Goal: Use online tool/utility: Utilize a website feature to perform a specific function

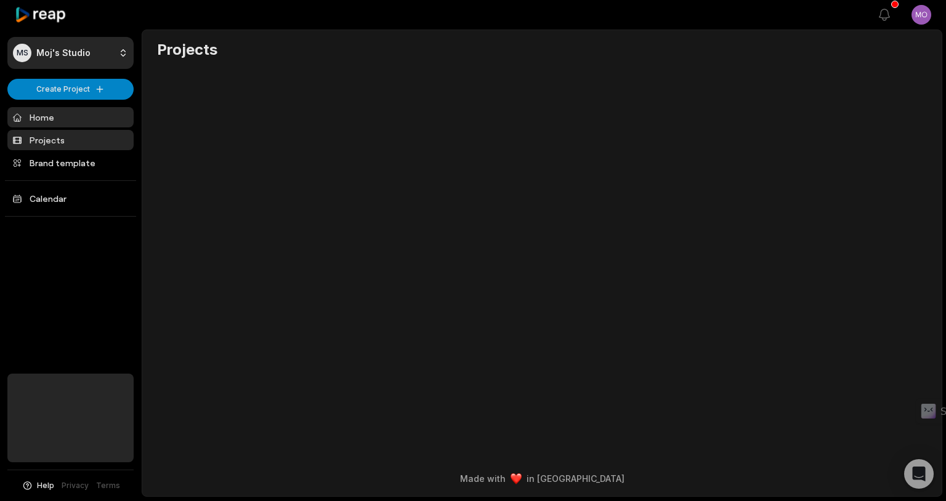
click at [75, 113] on link "Home" at bounding box center [70, 117] width 126 height 20
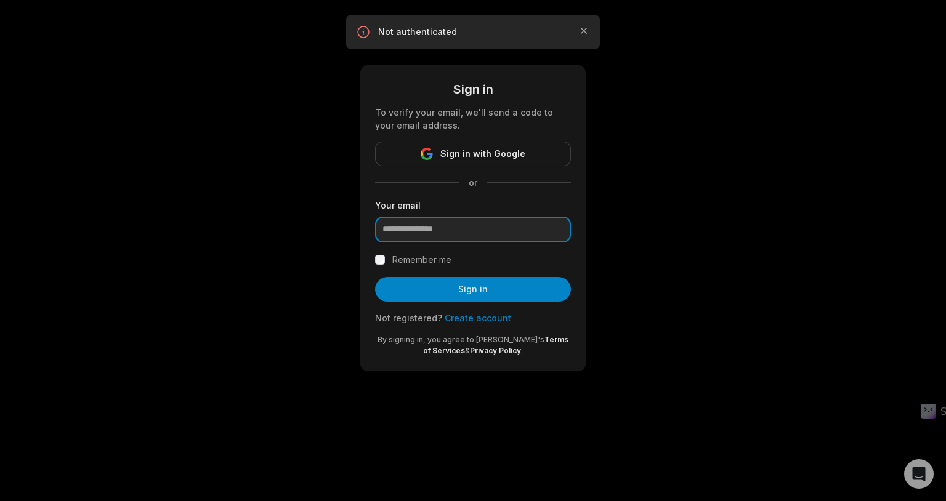
click at [455, 227] on input "email" at bounding box center [473, 230] width 196 height 26
click at [320, 178] on div "Sign in To verify your email, we'll send a code to your email address. Sign in …" at bounding box center [473, 200] width 946 height 401
click at [581, 35] on icon "button" at bounding box center [583, 31] width 12 height 12
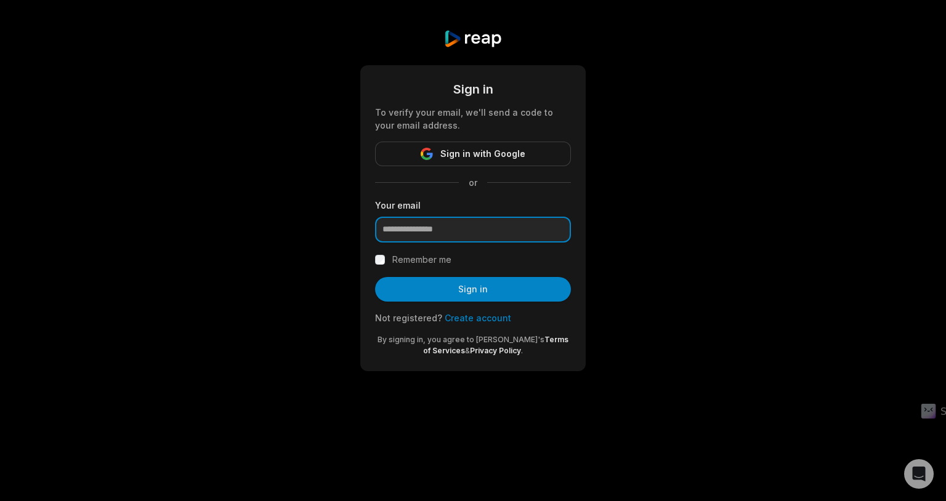
click at [475, 232] on input "email" at bounding box center [473, 230] width 196 height 26
click at [256, 196] on div "Sign in To verify your email, we'll send a code to your email address. Sign in …" at bounding box center [473, 200] width 946 height 401
click at [432, 224] on input "email" at bounding box center [473, 230] width 196 height 26
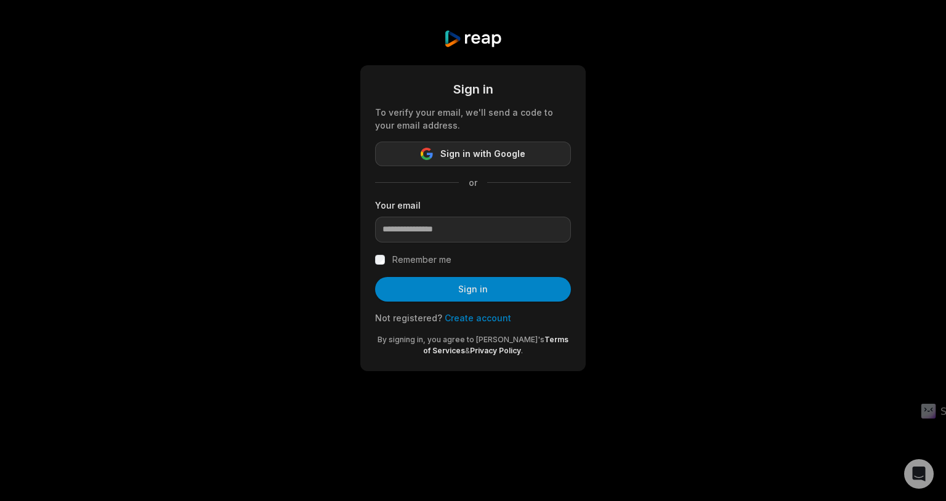
click at [437, 153] on button "Sign in with Google" at bounding box center [473, 154] width 196 height 25
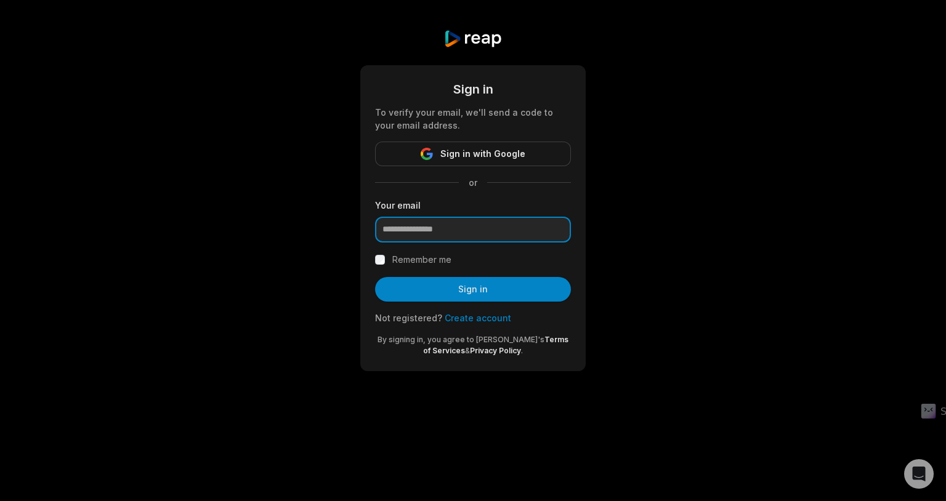
click at [453, 231] on input "email" at bounding box center [473, 230] width 196 height 26
click at [693, 231] on div "Sign in To verify your email, we'll send a code to your email address. Sign in …" at bounding box center [473, 200] width 946 height 401
click at [485, 231] on input "email" at bounding box center [473, 230] width 196 height 26
type input "**********"
click at [826, 281] on div "**********" at bounding box center [473, 200] width 946 height 401
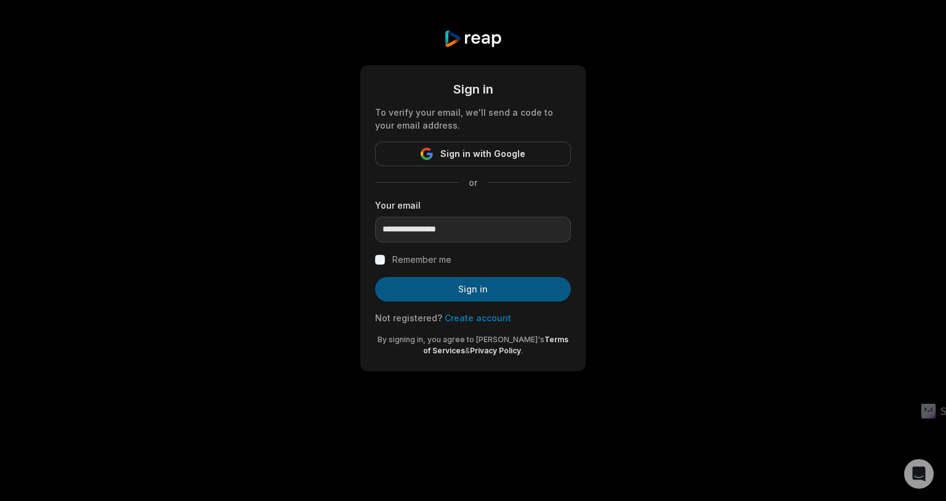
click at [498, 286] on button "Sign in" at bounding box center [473, 289] width 196 height 25
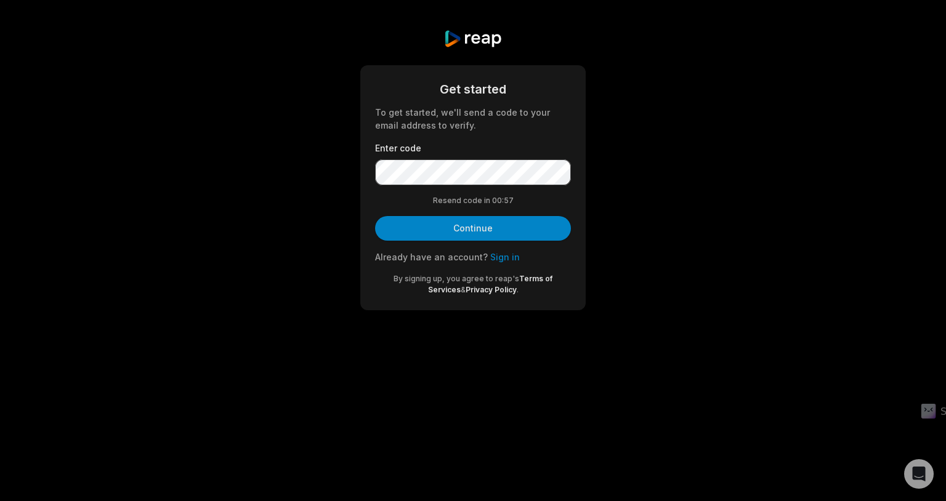
click at [375, 216] on button "Continue" at bounding box center [473, 228] width 196 height 25
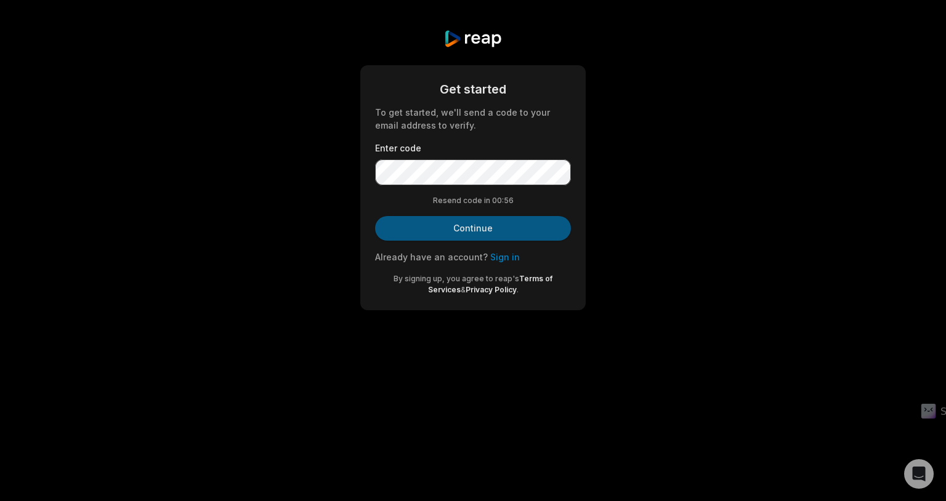
click at [423, 235] on button "Continue" at bounding box center [473, 228] width 196 height 25
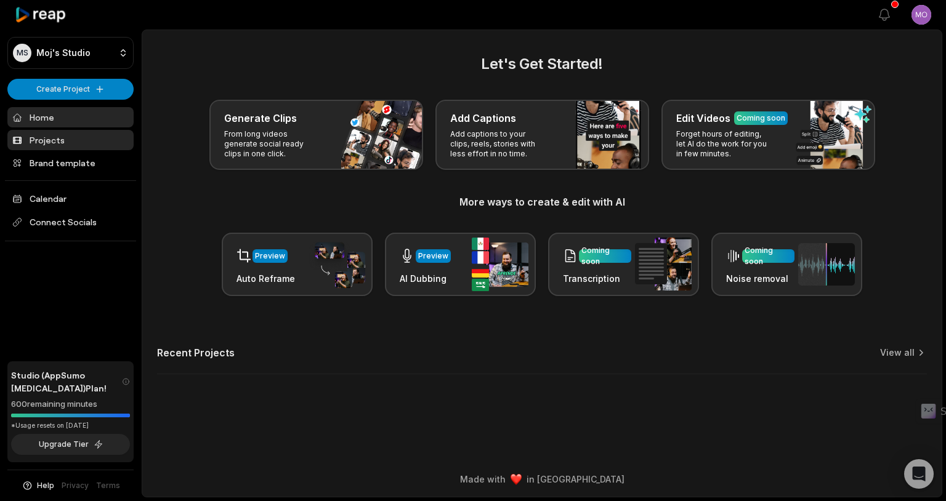
click at [79, 148] on link "Projects" at bounding box center [70, 140] width 126 height 20
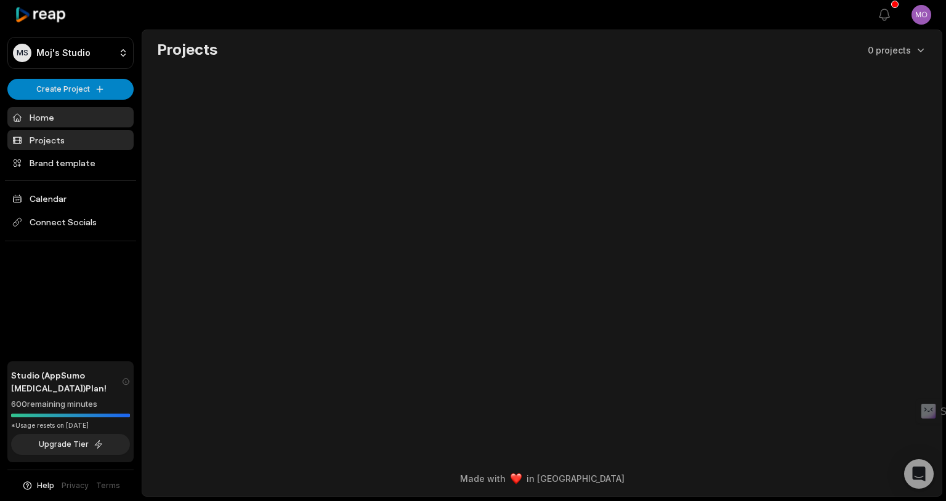
click at [68, 125] on link "Home" at bounding box center [70, 117] width 126 height 20
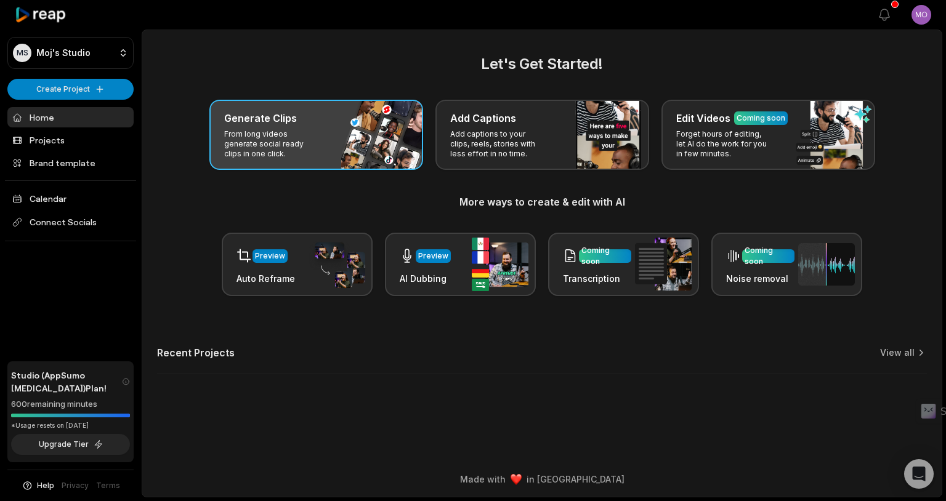
click at [349, 138] on div "Generate Clips From long videos generate social ready clips in one click." at bounding box center [316, 135] width 214 height 70
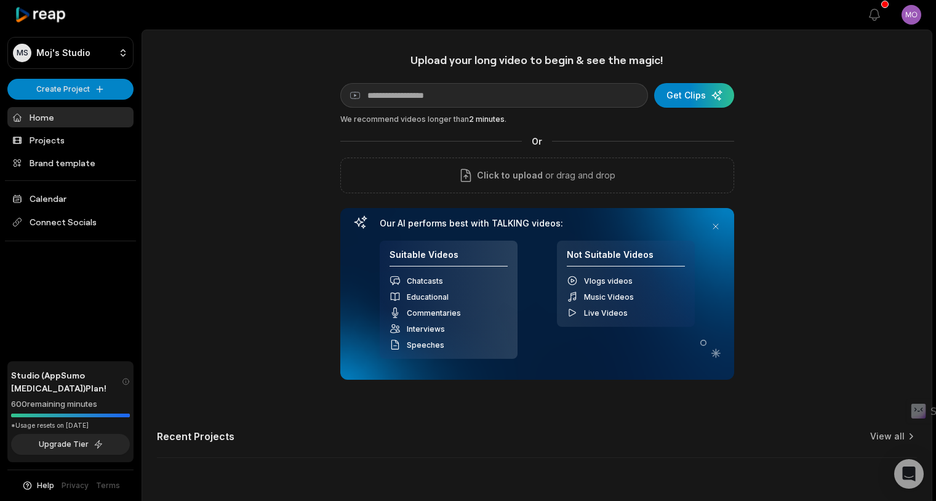
scroll to position [36, 0]
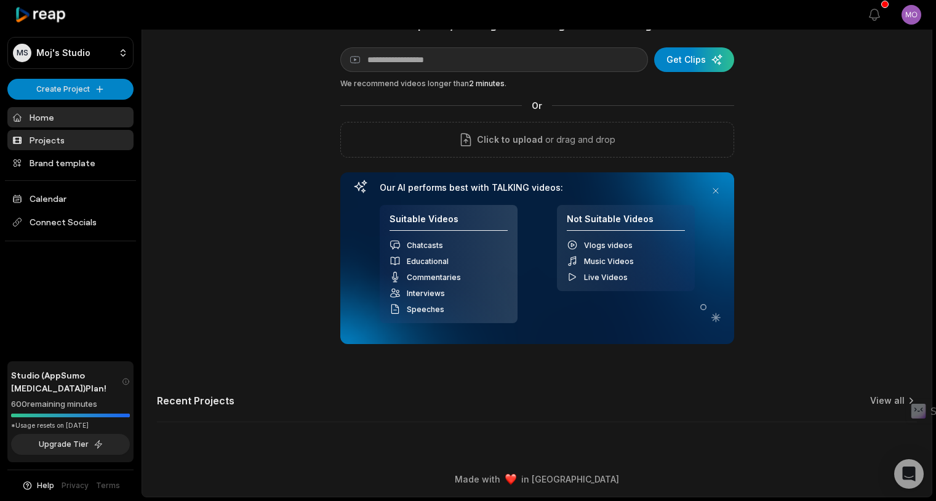
click at [55, 147] on link "Projects" at bounding box center [70, 140] width 126 height 20
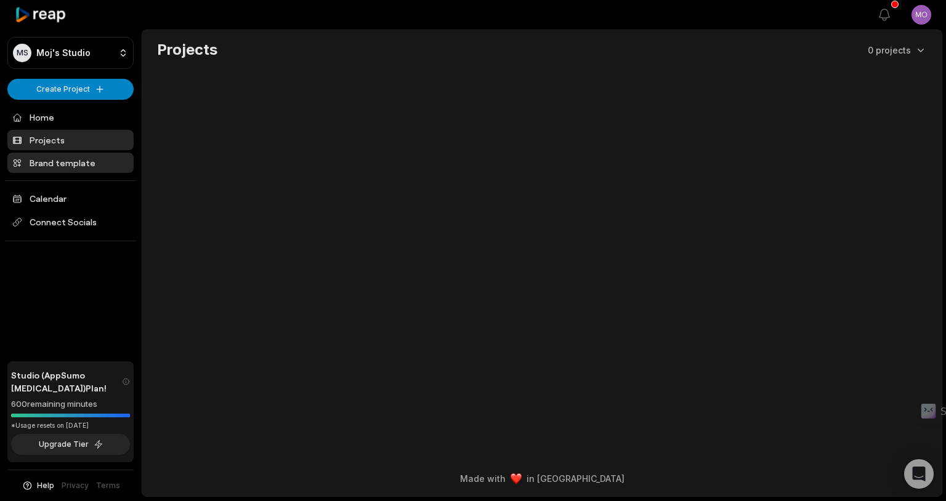
click at [54, 166] on link "Brand template" at bounding box center [70, 163] width 126 height 20
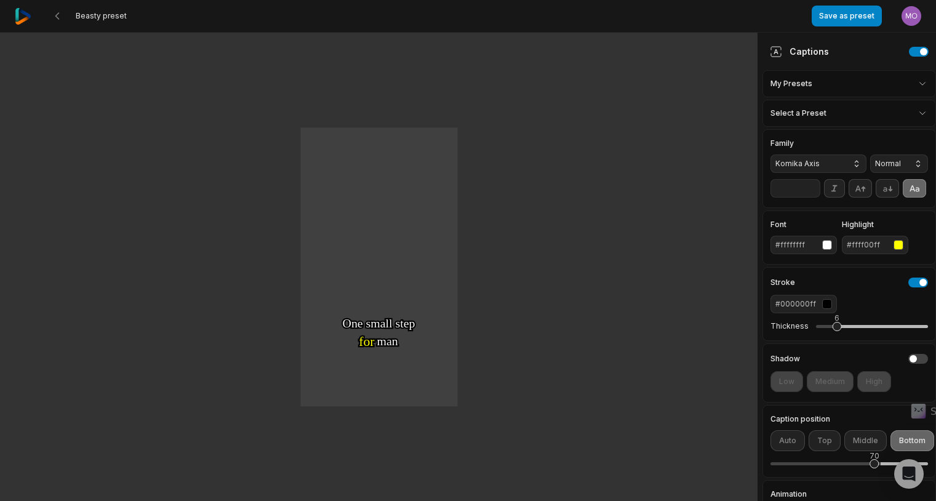
click at [831, 113] on html "Beasty preset Save as preset Open user menu One One small small step step for f…" at bounding box center [468, 250] width 936 height 501
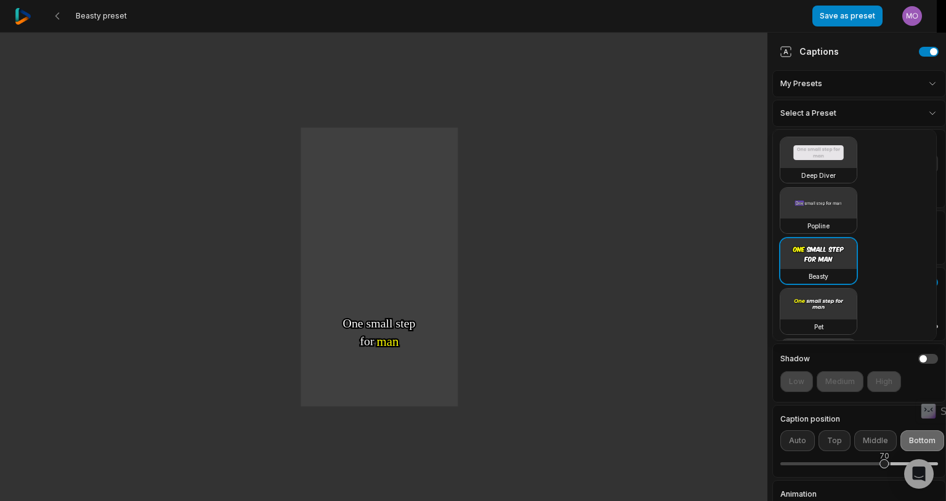
click at [831, 113] on html "Beasty preset Save as preset Open user menu One One small small step step for f…" at bounding box center [473, 250] width 946 height 501
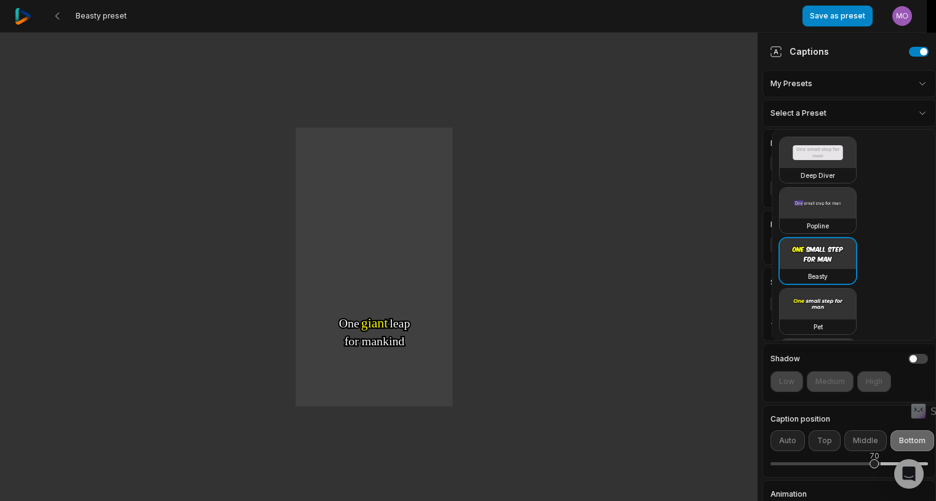
click at [831, 120] on html "Beasty preset Save as preset Open user menu One One small small step step for f…" at bounding box center [468, 250] width 936 height 501
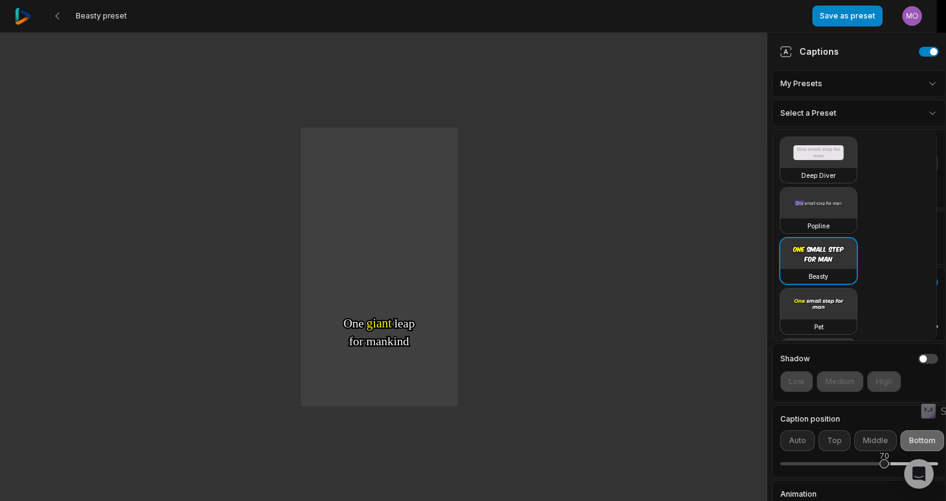
click at [821, 214] on video at bounding box center [818, 203] width 76 height 31
click at [818, 263] on video at bounding box center [818, 253] width 76 height 31
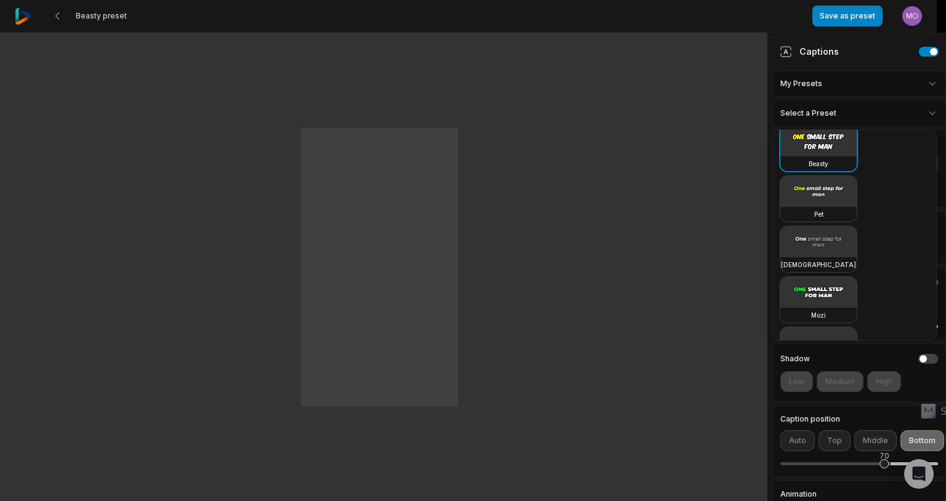
scroll to position [116, 0]
click at [815, 252] on video at bounding box center [818, 238] width 76 height 31
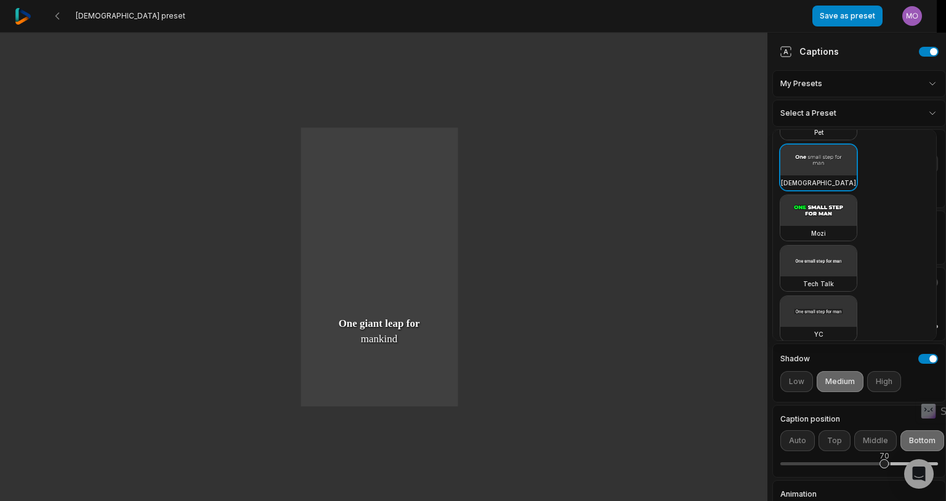
scroll to position [199, 0]
click at [815, 258] on video at bounding box center [818, 256] width 76 height 31
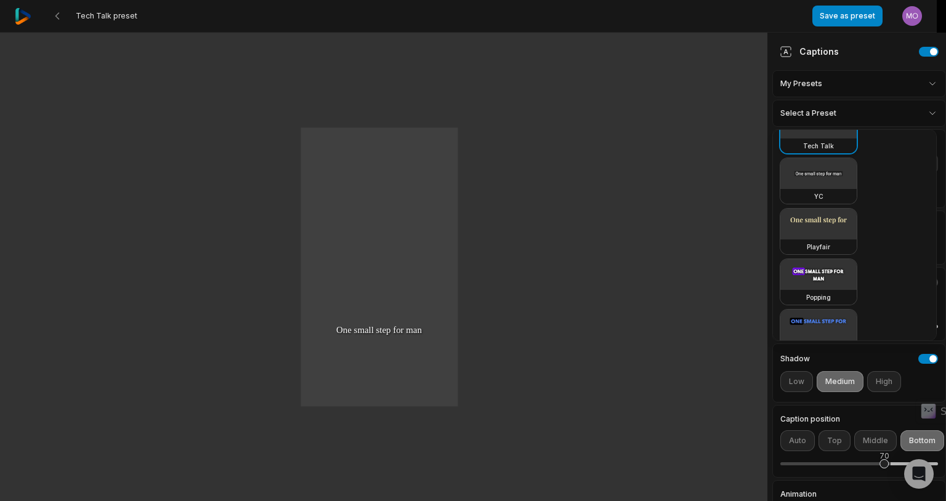
scroll to position [340, 0]
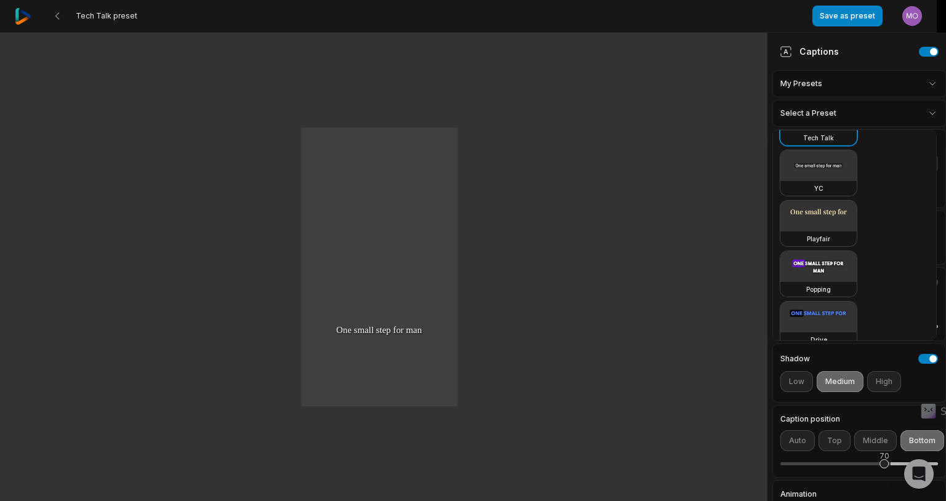
click at [815, 258] on video at bounding box center [818, 266] width 76 height 31
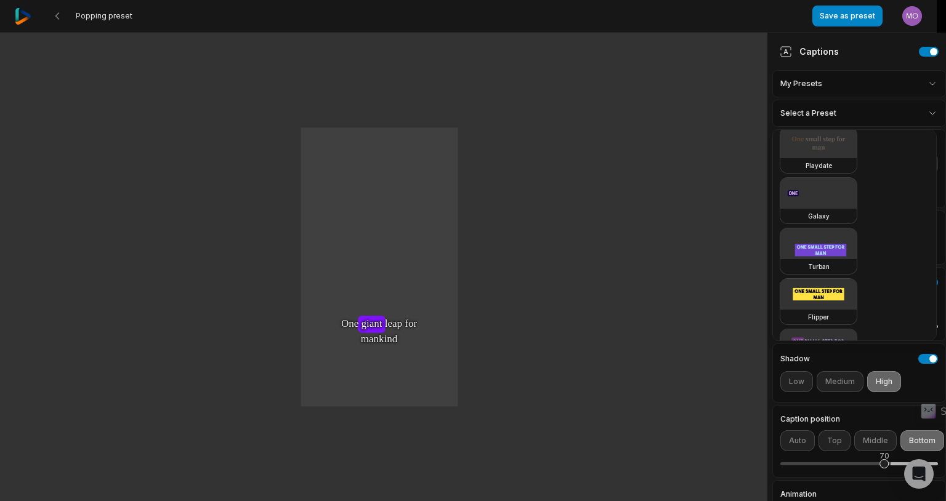
scroll to position [568, 0]
click at [818, 243] on video at bounding box center [818, 240] width 76 height 31
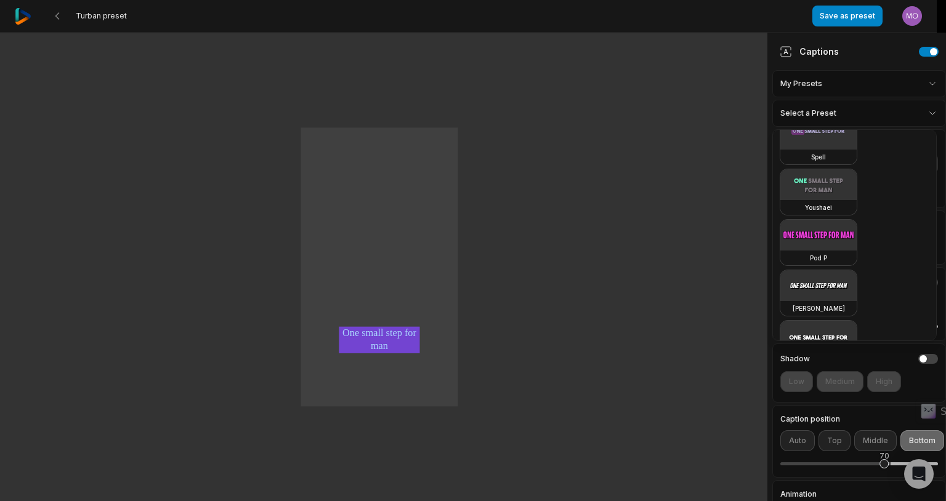
scroll to position [809, 0]
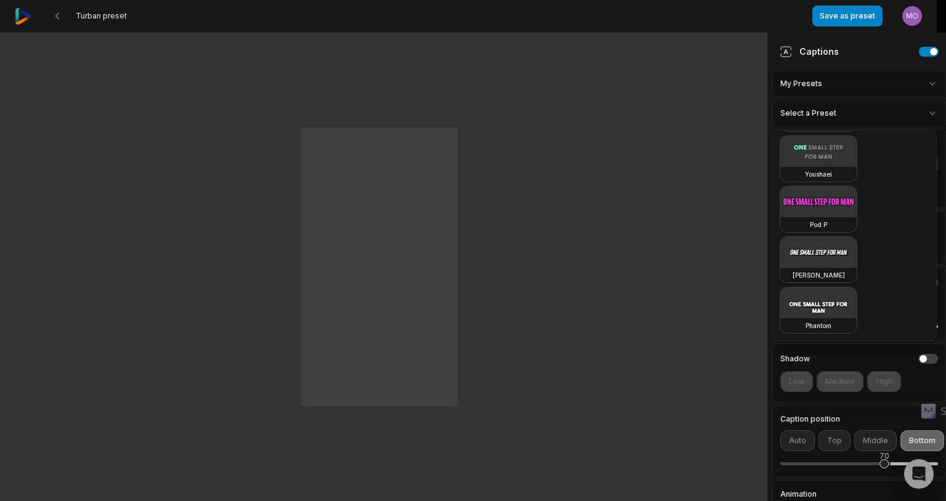
click at [821, 260] on video at bounding box center [818, 252] width 76 height 31
click at [823, 311] on video at bounding box center [818, 303] width 76 height 31
type input "**"
click at [57, 14] on html "Phantom preset Save as preset Open user menu One One small small step step for …" at bounding box center [473, 250] width 946 height 501
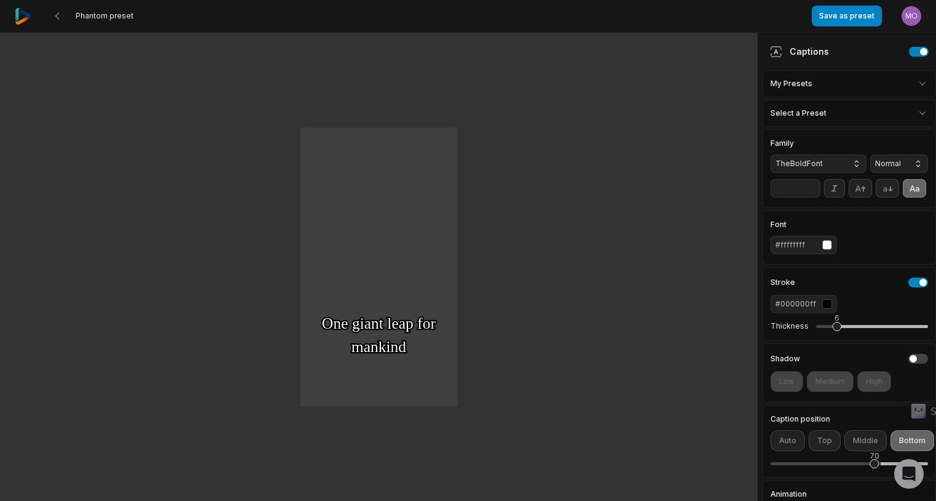
click at [57, 14] on 335 at bounding box center [57, 16] width 3 height 6
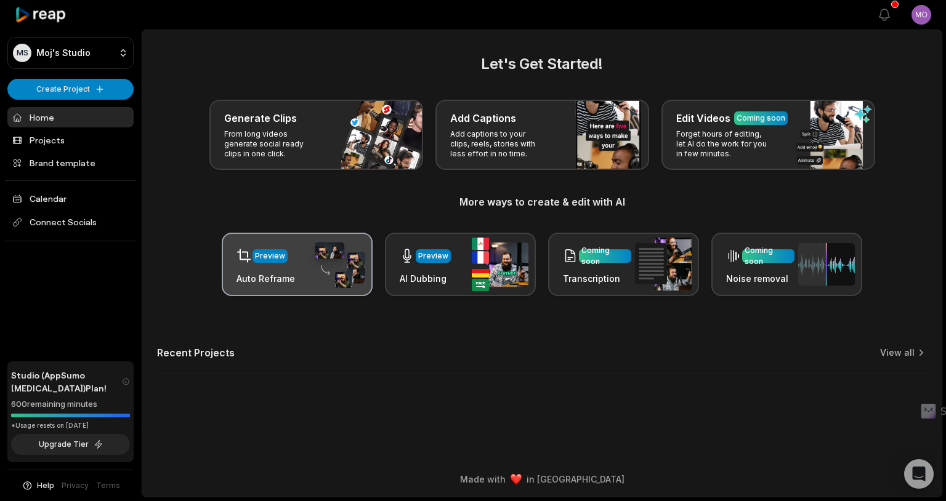
click at [302, 251] on div "Preview Auto Reframe" at bounding box center [297, 264] width 151 height 63
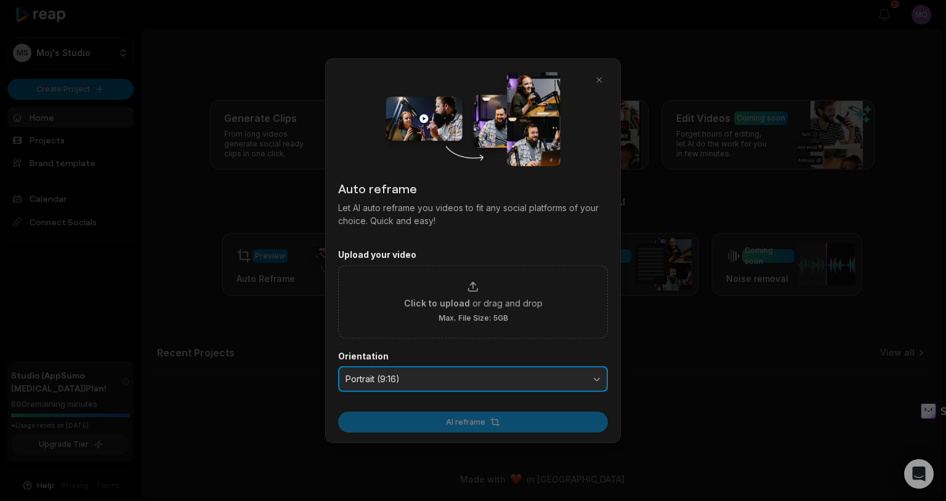
click at [435, 370] on button "Portrait (9:16)" at bounding box center [473, 379] width 270 height 26
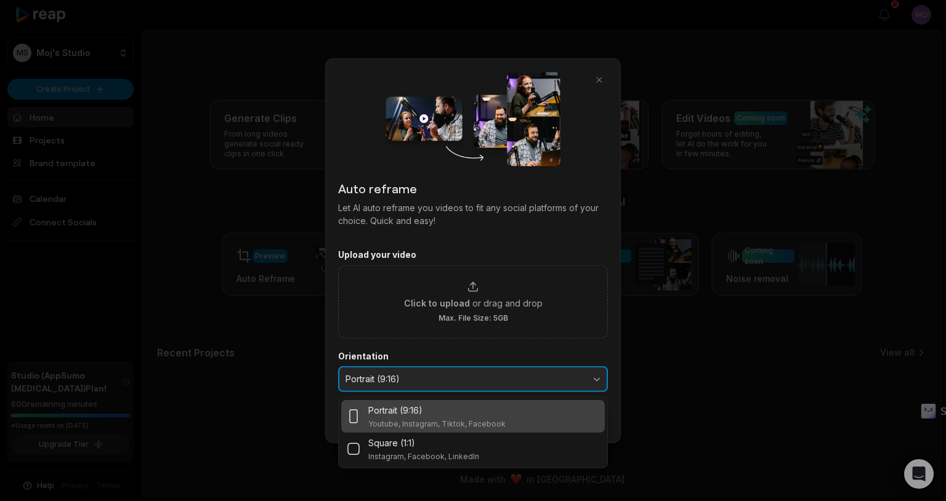
click at [435, 370] on button "Portrait (9:16)" at bounding box center [473, 379] width 270 height 26
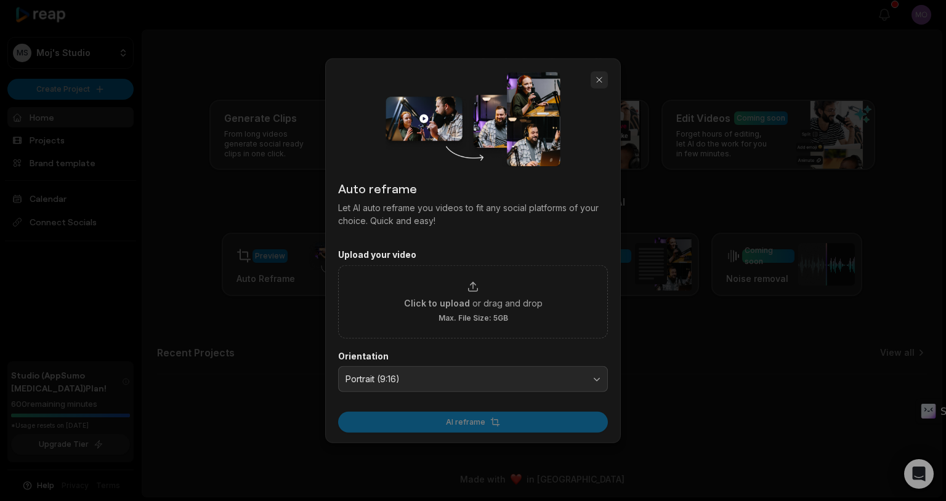
click at [605, 87] on button "button" at bounding box center [598, 79] width 17 height 17
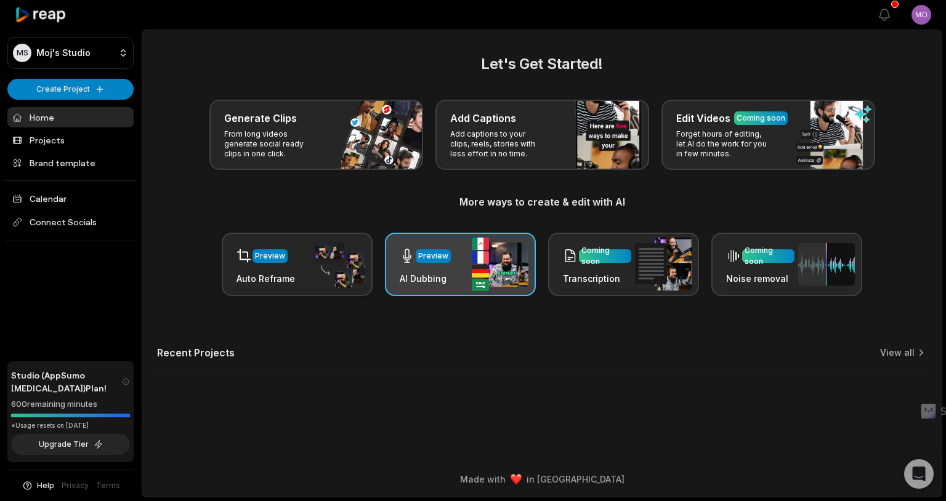
click at [432, 268] on div "Preview" at bounding box center [425, 255] width 51 height 25
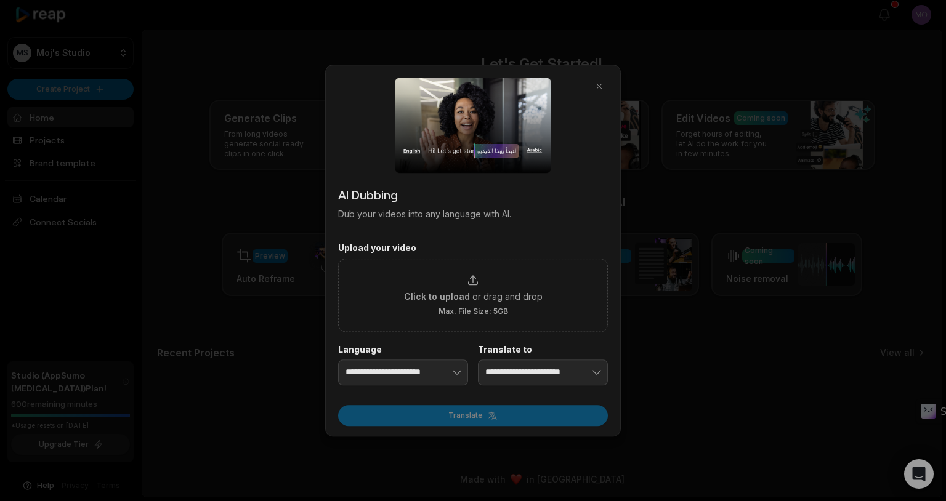
click at [533, 151] on img at bounding box center [473, 125] width 156 height 95
type input "**********"
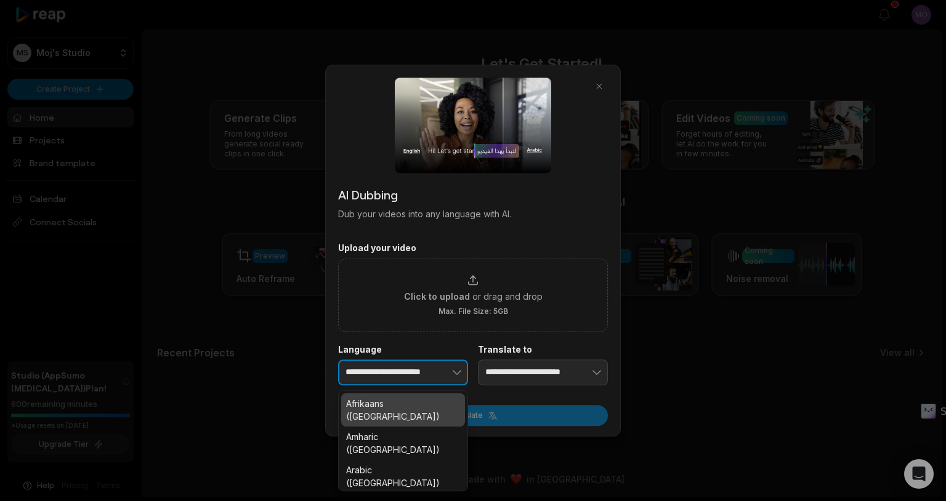
click at [415, 377] on button "button" at bounding box center [438, 373] width 60 height 26
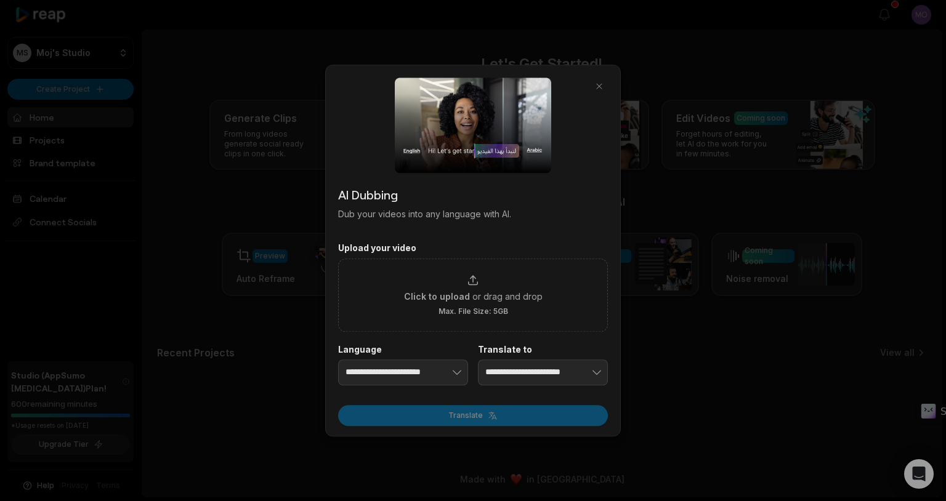
click at [553, 183] on div "**********" at bounding box center [473, 251] width 296 height 372
click at [597, 94] on button "button" at bounding box center [598, 86] width 17 height 17
